Goal: Task Accomplishment & Management: Complete application form

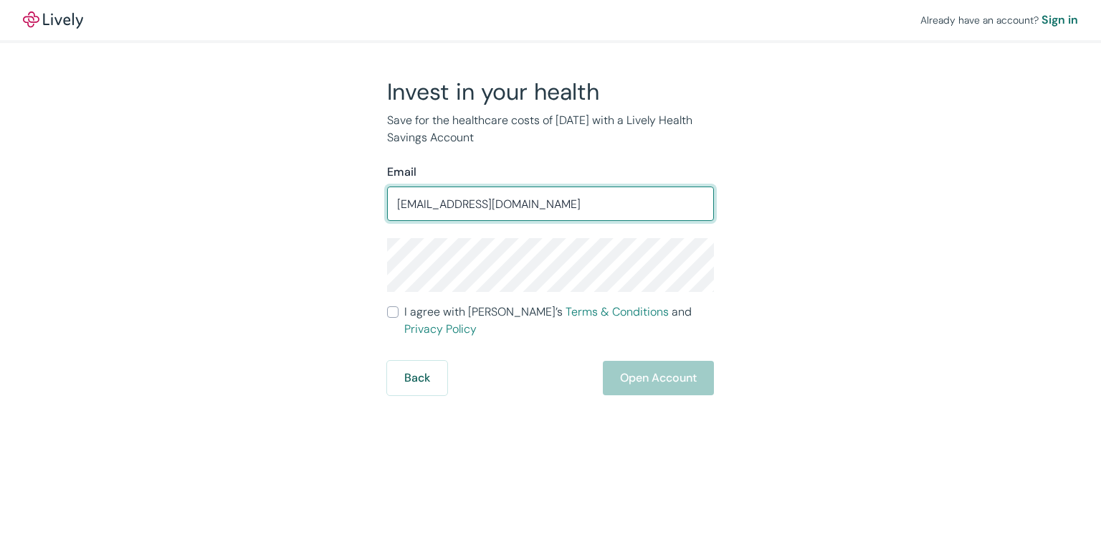
type input "tim4@hotmail.com"
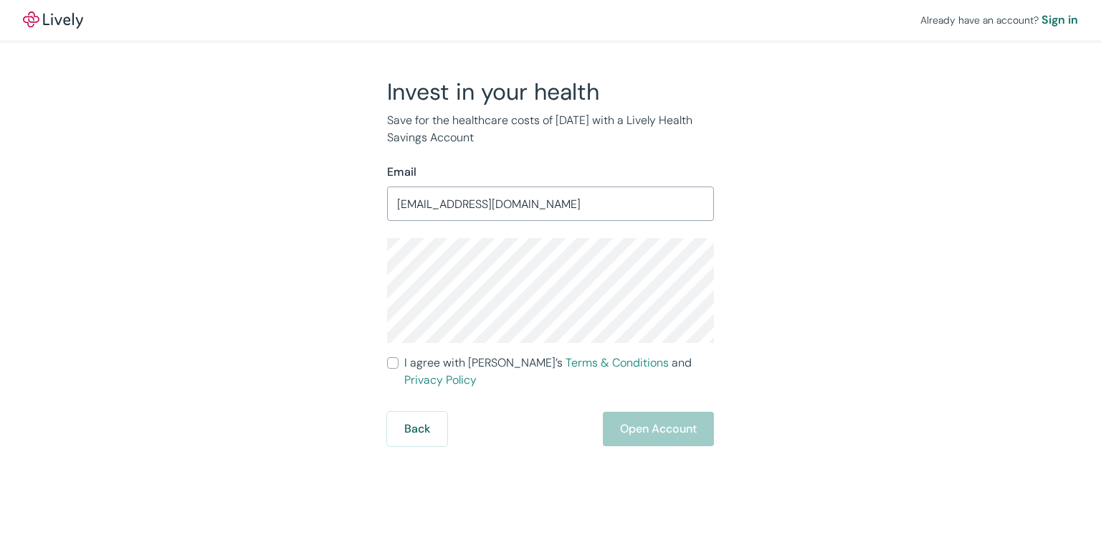
click at [390, 359] on input "I agree with Lively’s Terms & Conditions and Privacy Policy" at bounding box center [392, 362] width 11 height 11
checkbox input "true"
click at [333, 296] on div "Invest in your health Save for the healthcare costs of tomorrow with a Lively H…" at bounding box center [542, 261] width 688 height 368
click at [1009, 267] on div "Already have an account? Sign in Invest in your health Save for the healthcare …" at bounding box center [550, 223] width 1101 height 446
click at [649, 411] on button "Open Account" at bounding box center [658, 428] width 111 height 34
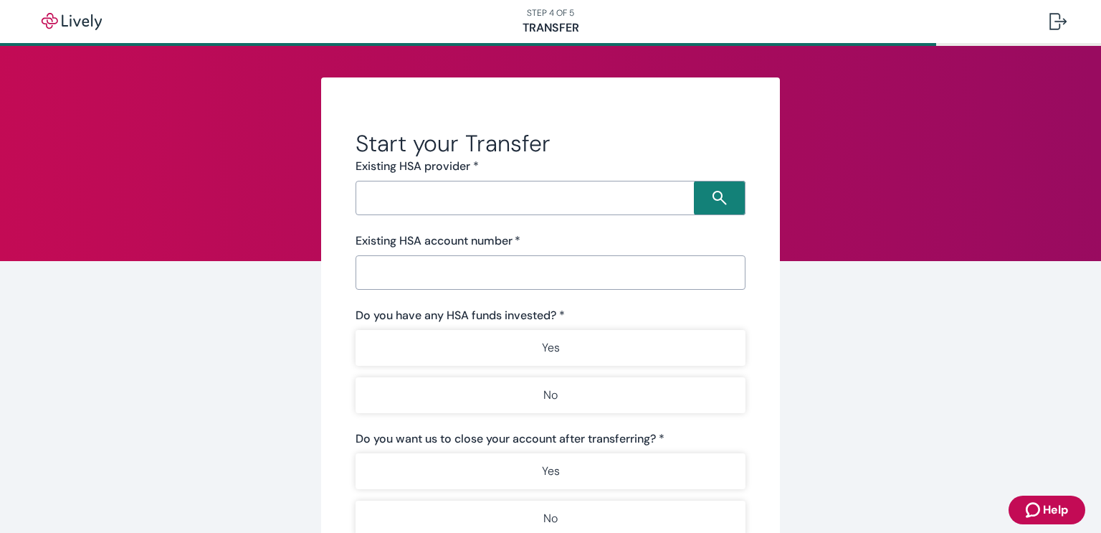
click at [593, 195] on input "Search input" at bounding box center [527, 198] width 334 height 20
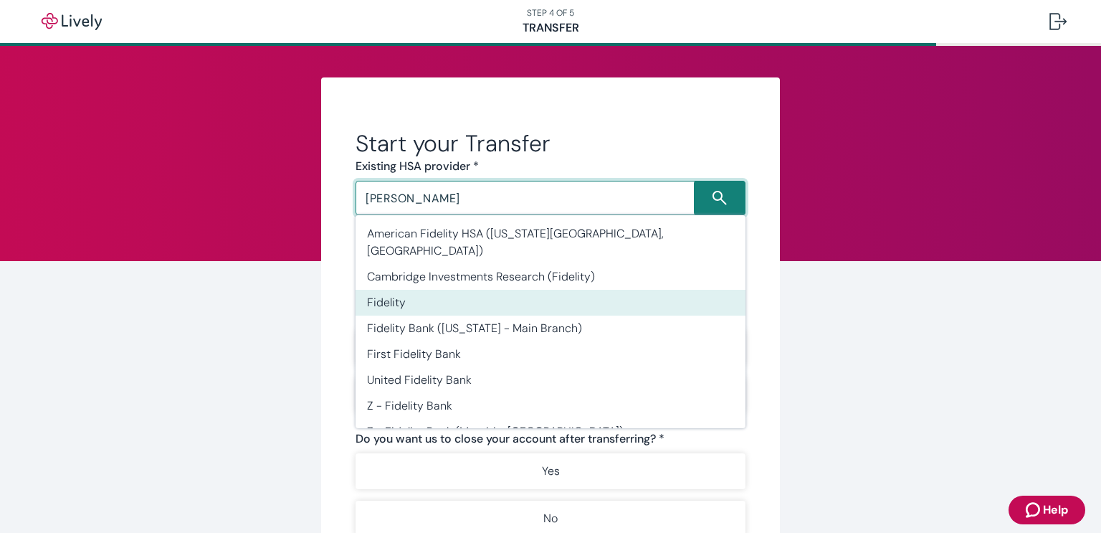
click at [442, 292] on li "Fidelity" at bounding box center [551, 303] width 390 height 26
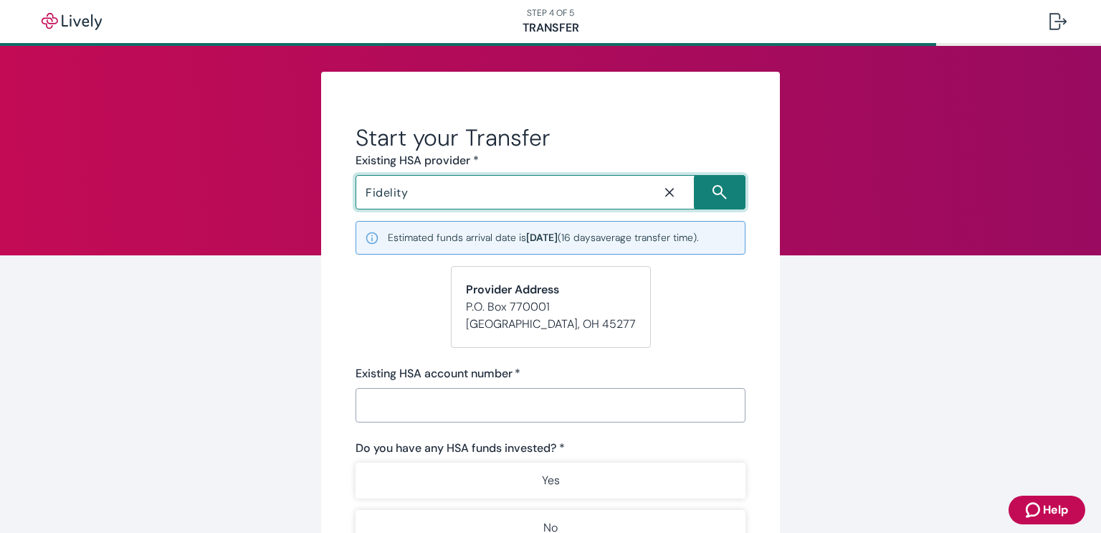
scroll to position [14, 0]
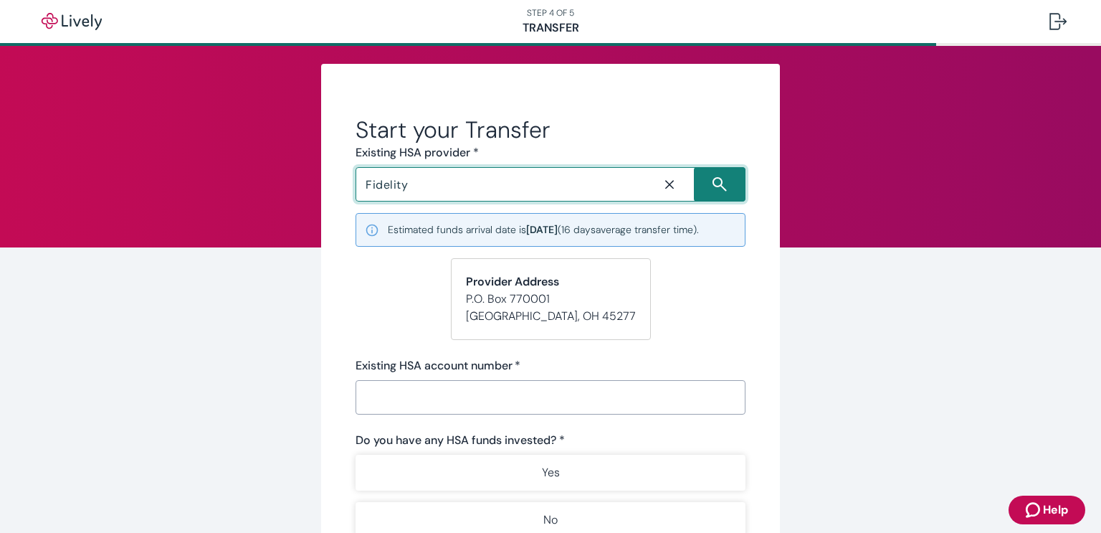
type input "Fidelity"
click at [451, 408] on input "Existing HSA account number   *" at bounding box center [551, 397] width 390 height 29
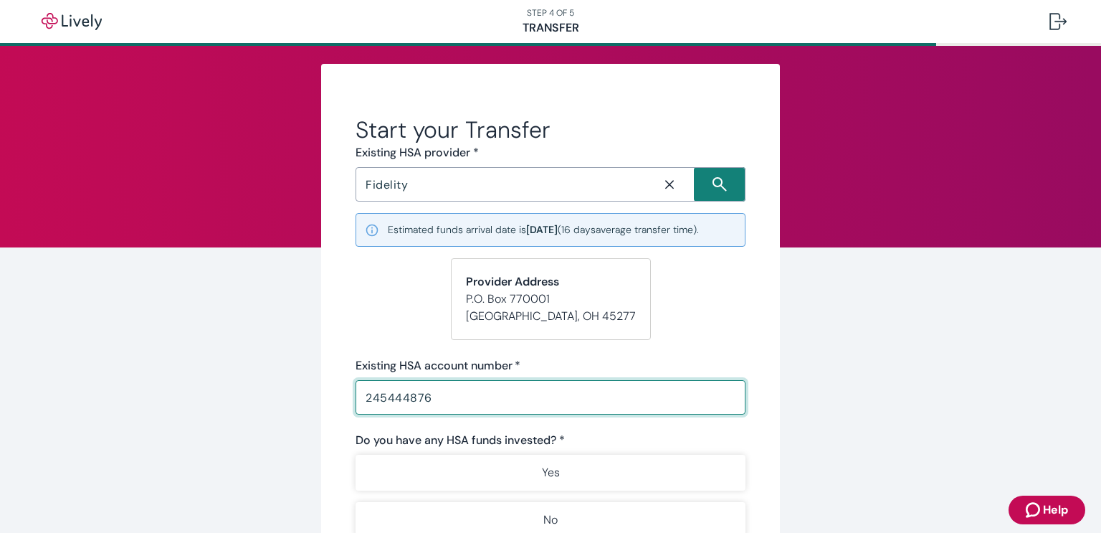
type input "245444876"
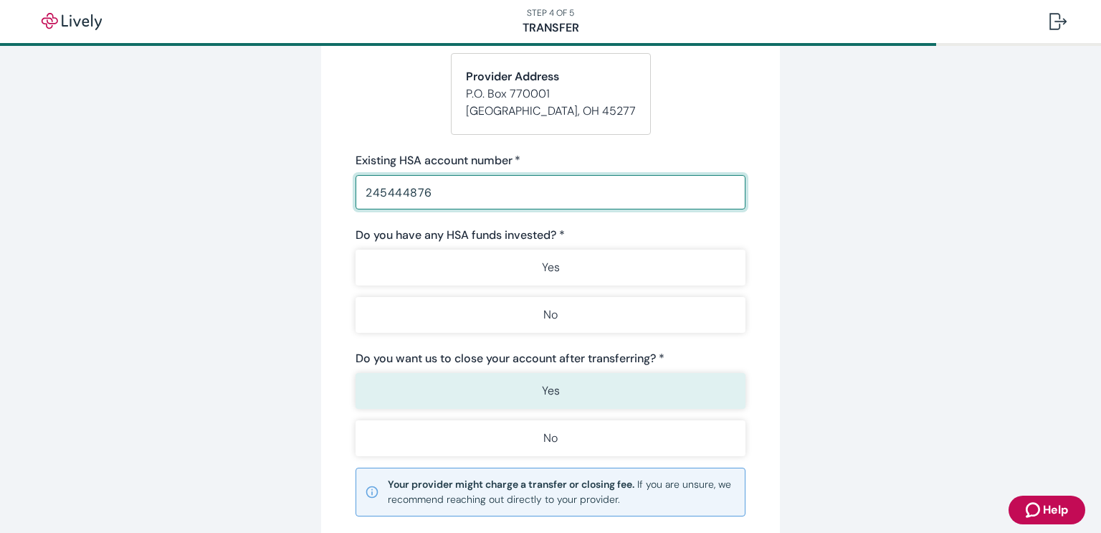
scroll to position [309, 0]
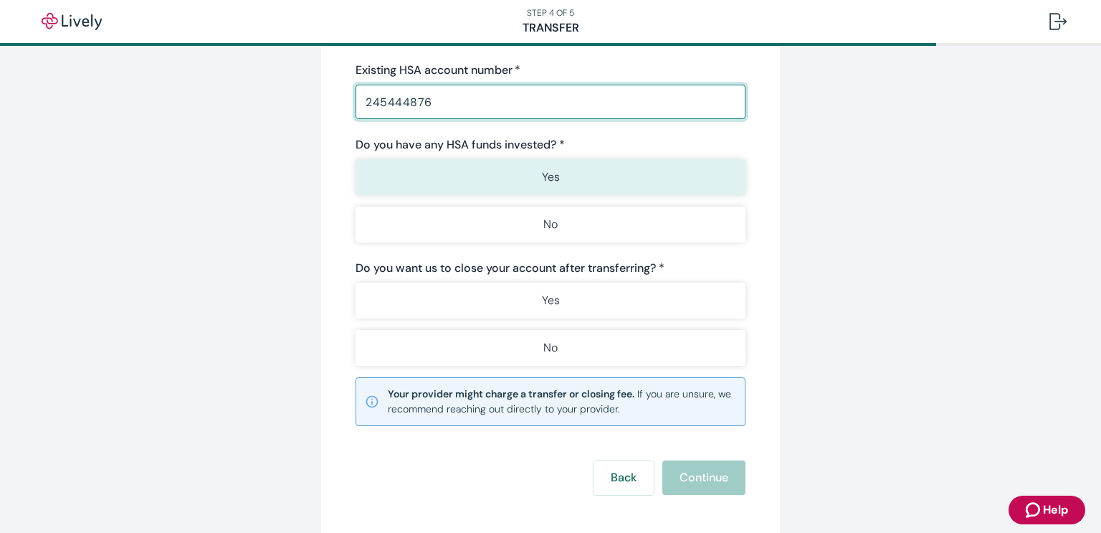
click at [518, 181] on button "Yes" at bounding box center [551, 177] width 390 height 36
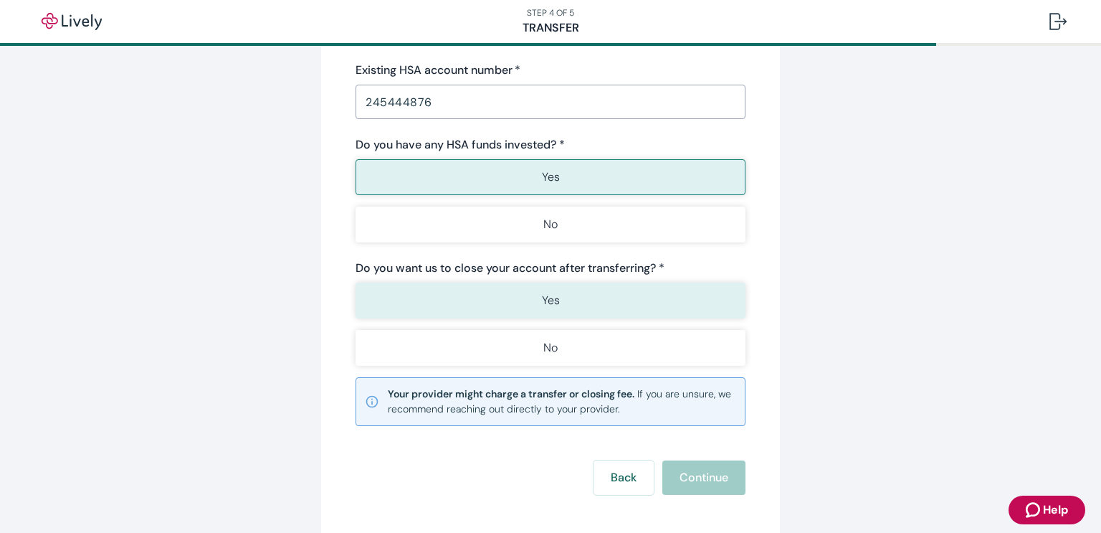
click at [535, 305] on button "Yes" at bounding box center [551, 300] width 390 height 36
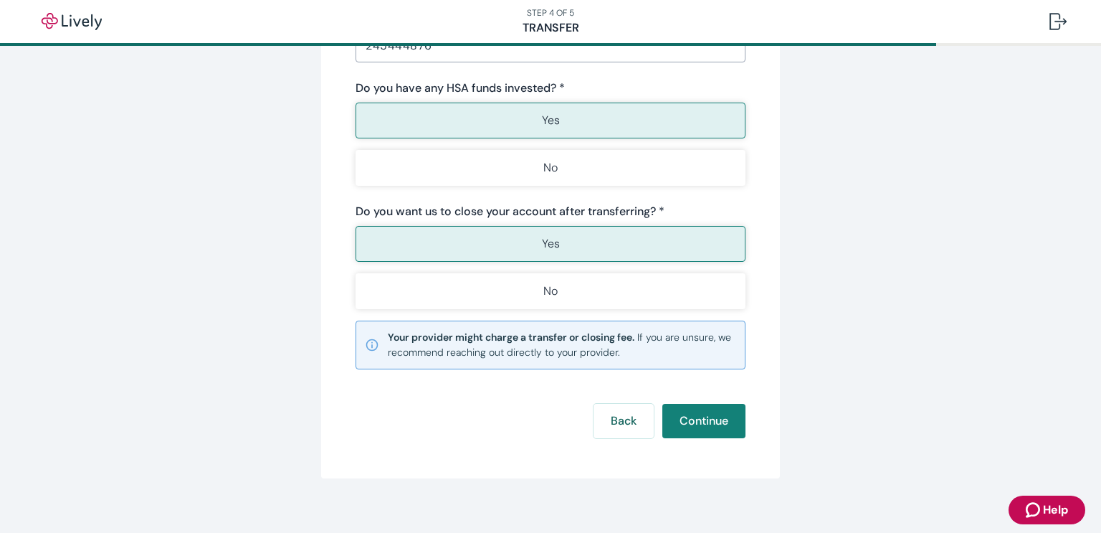
scroll to position [369, 0]
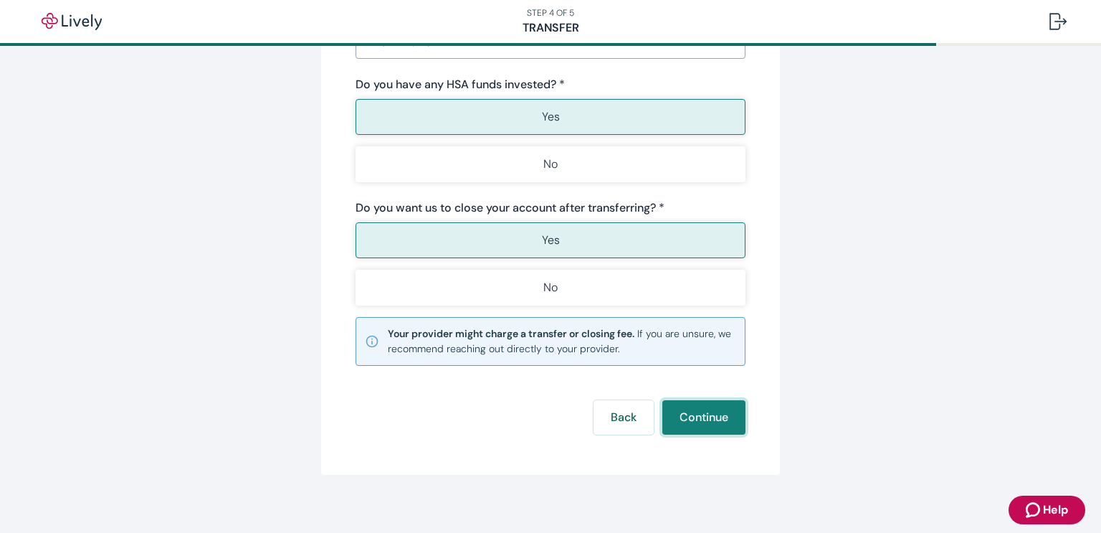
click at [703, 418] on button "Continue" at bounding box center [703, 417] width 83 height 34
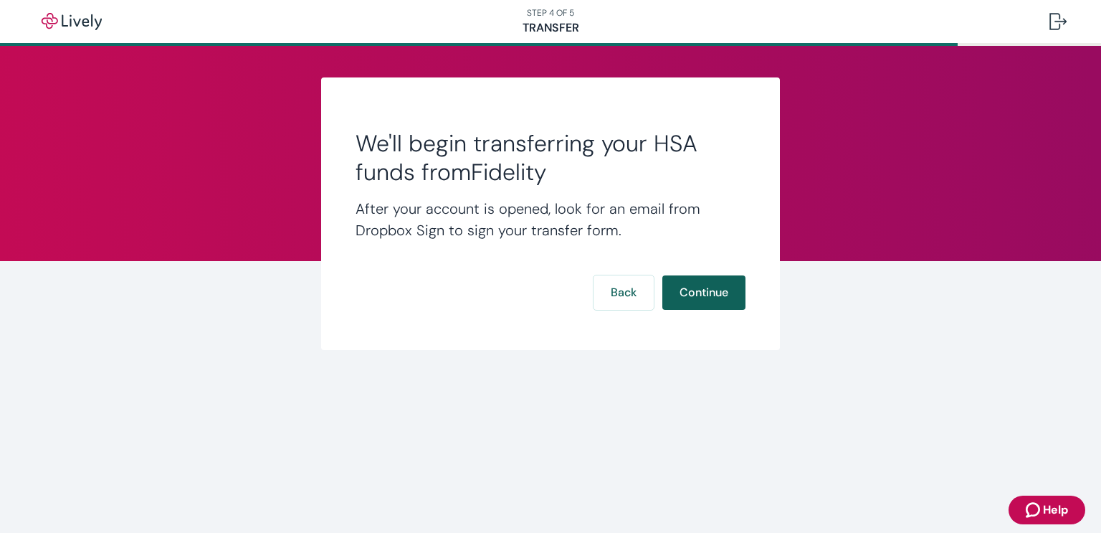
click at [693, 294] on button "Continue" at bounding box center [703, 292] width 83 height 34
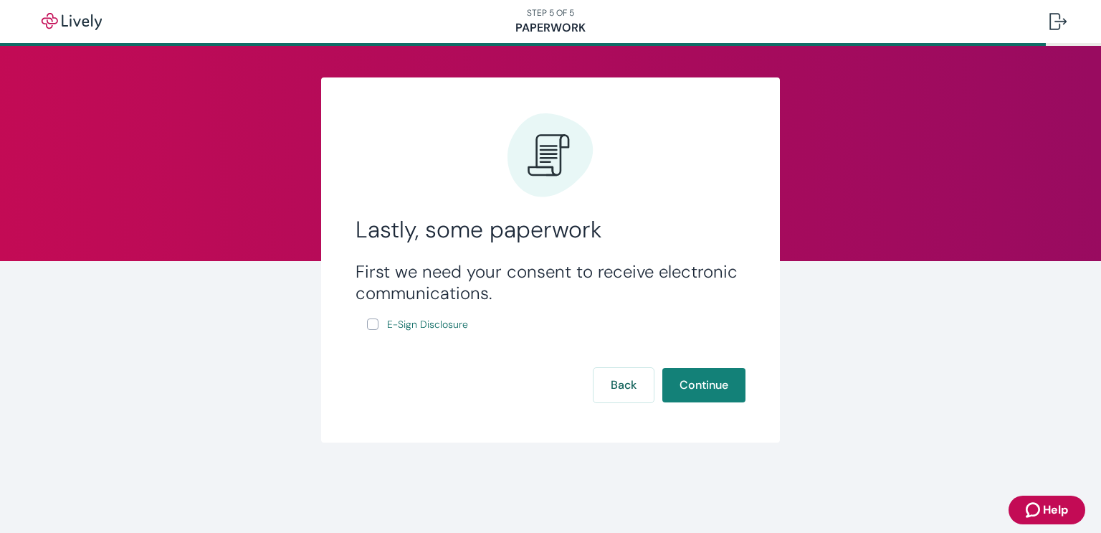
click at [375, 324] on input "E-Sign Disclosure" at bounding box center [372, 323] width 11 height 11
checkbox input "true"
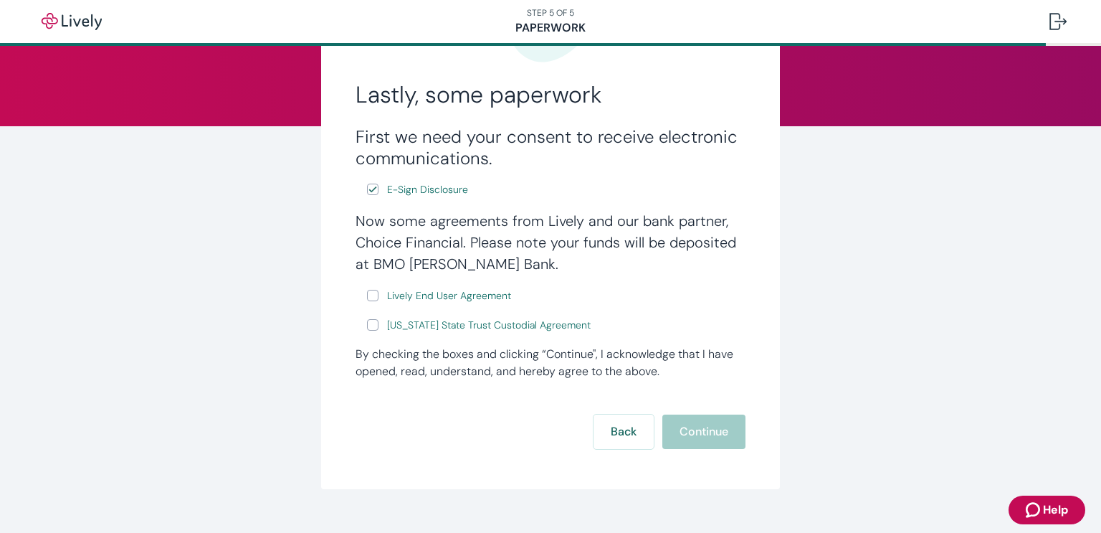
scroll to position [136, 0]
click at [368, 295] on input "Lively End User Agreement" at bounding box center [372, 293] width 11 height 11
checkbox input "true"
click at [376, 325] on input "[US_STATE] State Trust Custodial Agreement" at bounding box center [372, 323] width 11 height 11
checkbox input "true"
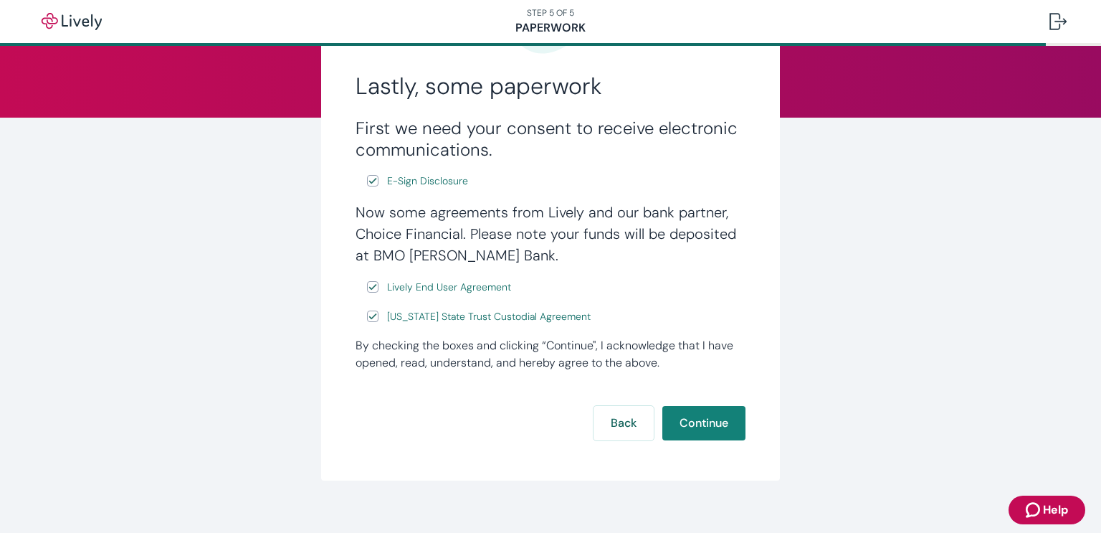
scroll to position [151, 0]
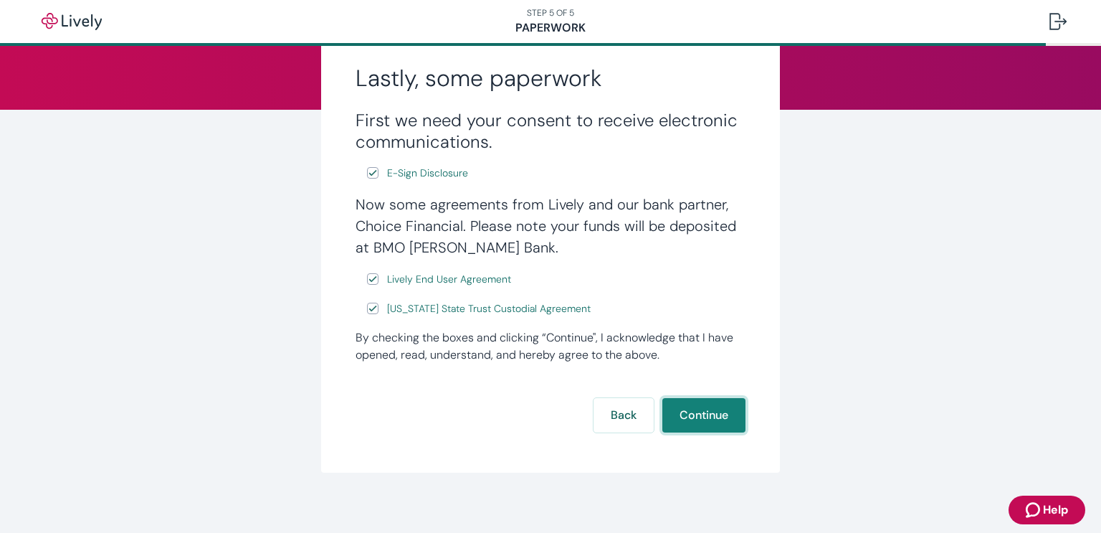
click at [710, 412] on button "Continue" at bounding box center [703, 415] width 83 height 34
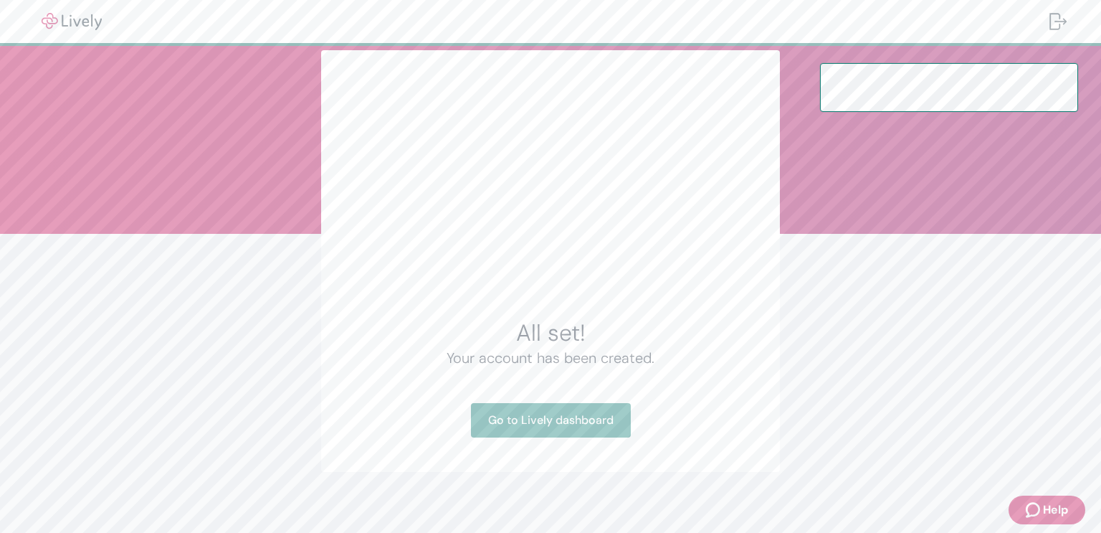
scroll to position [35, 0]
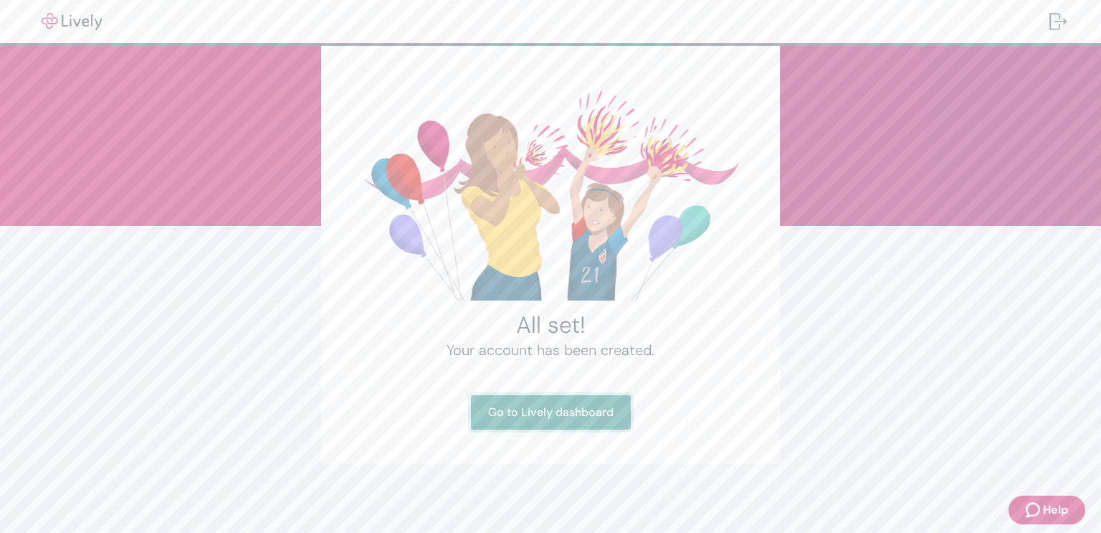
click at [578, 407] on link "Go to Lively dashboard" at bounding box center [551, 412] width 160 height 34
